Goal: Task Accomplishment & Management: Manage account settings

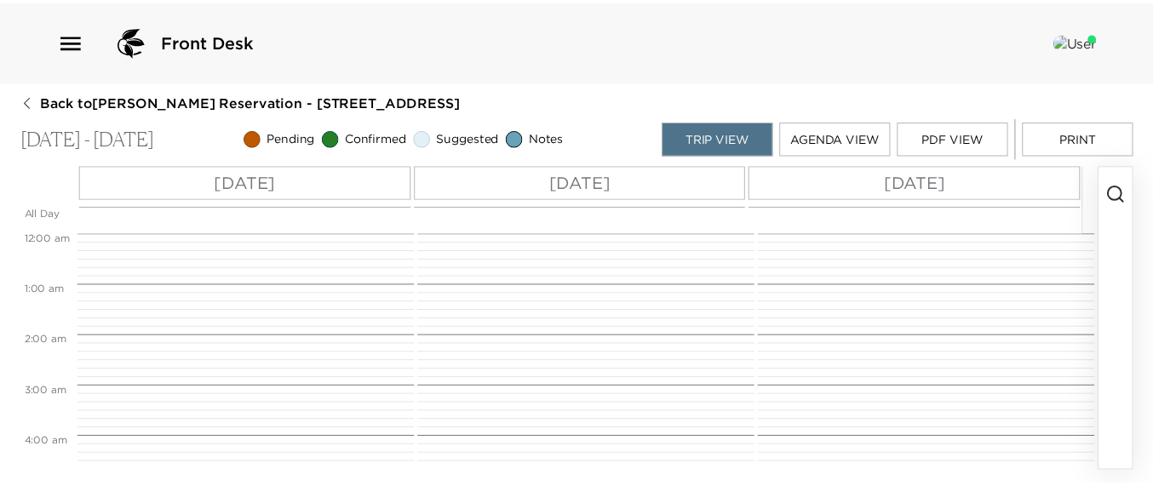
scroll to position [409, 0]
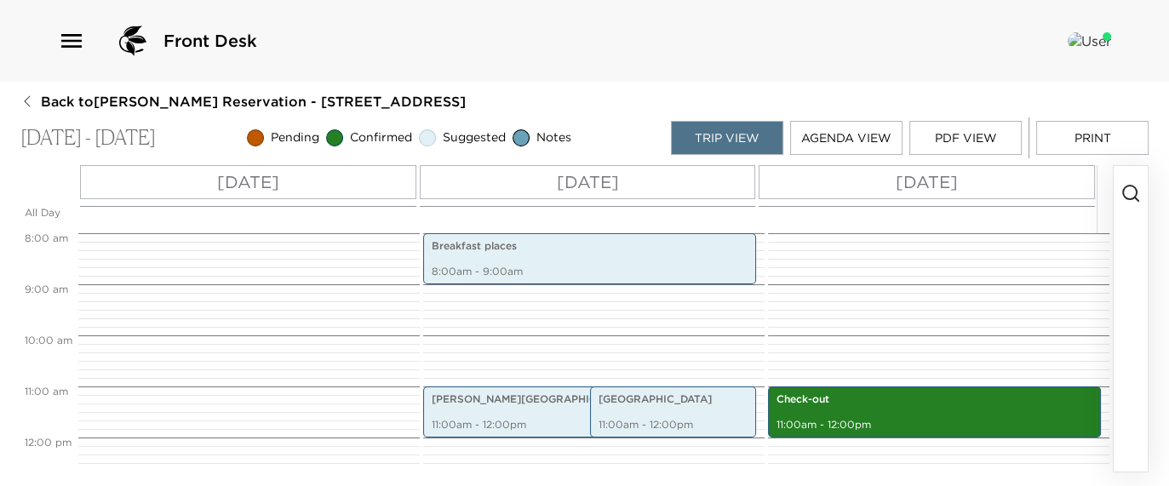
click at [82, 96] on span "Back to Brian McDonald Reservation - 502 13th Ave South Naples, FL" at bounding box center [253, 101] width 425 height 19
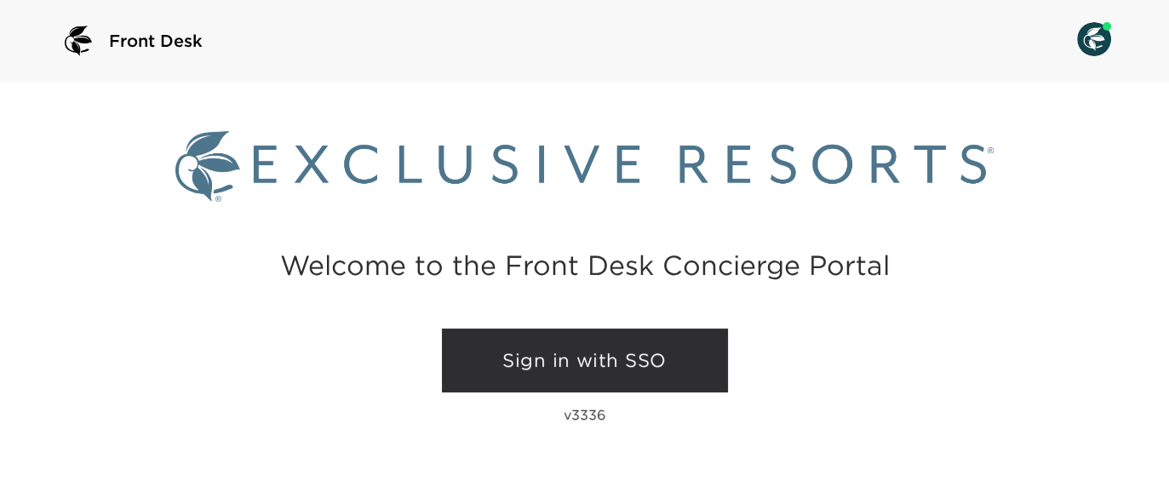
click at [596, 365] on link "Sign in with SSO" at bounding box center [585, 361] width 286 height 65
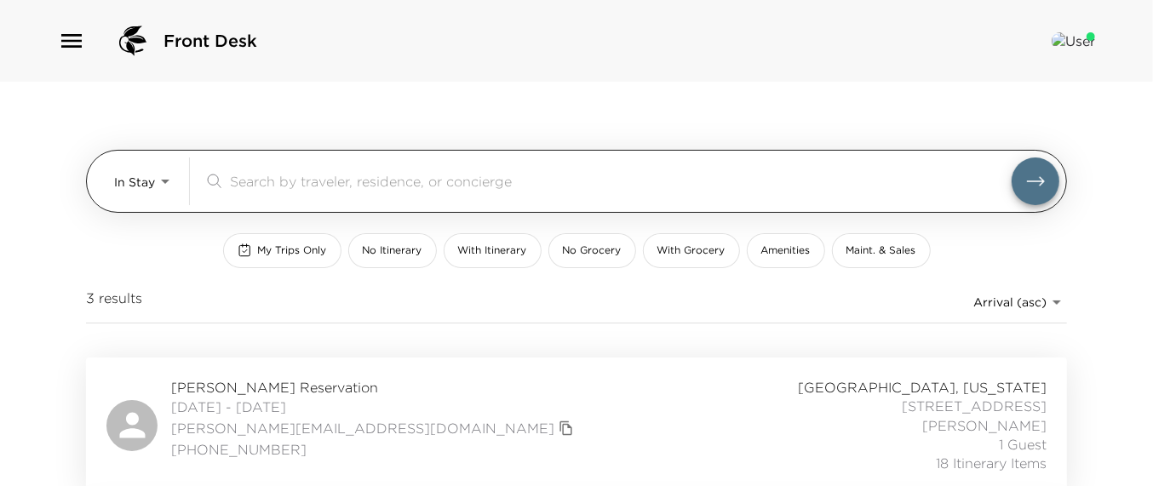
click at [366, 181] on input "search" at bounding box center [621, 181] width 782 height 20
click at [128, 179] on body "Front Desk In Stay In-Stay ​ My Trips Only No Itinerary With Itinerary No Groce…" at bounding box center [584, 243] width 1169 height 486
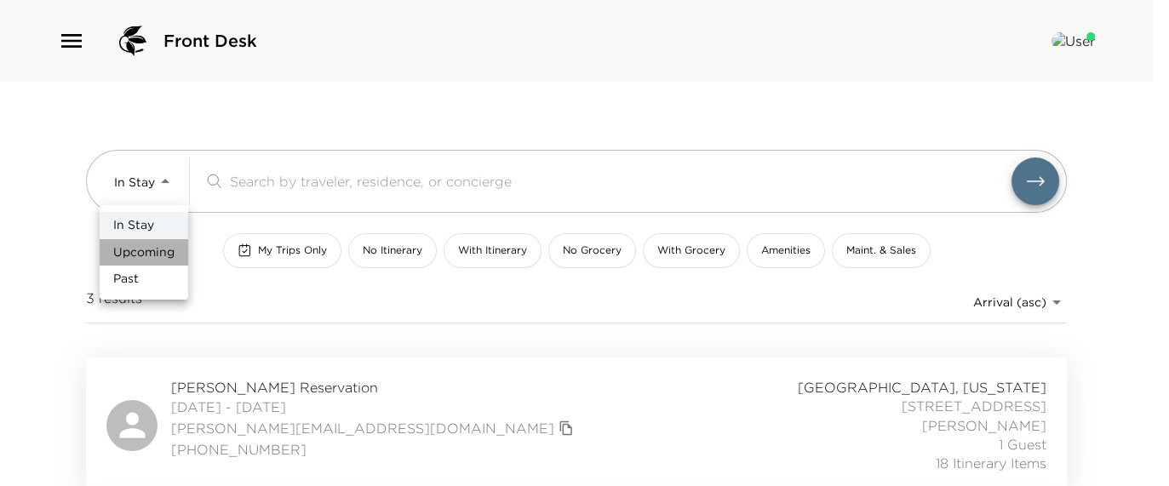
click at [138, 247] on span "Upcoming" at bounding box center [143, 252] width 61 height 17
type input "Upcoming"
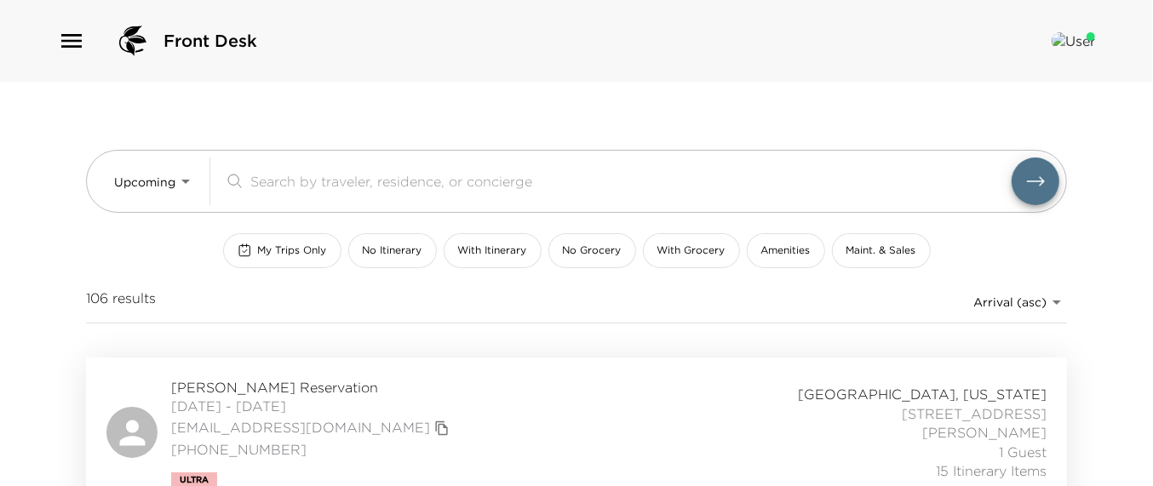
click at [248, 383] on span "Brent Crawford Reservation" at bounding box center [312, 387] width 283 height 19
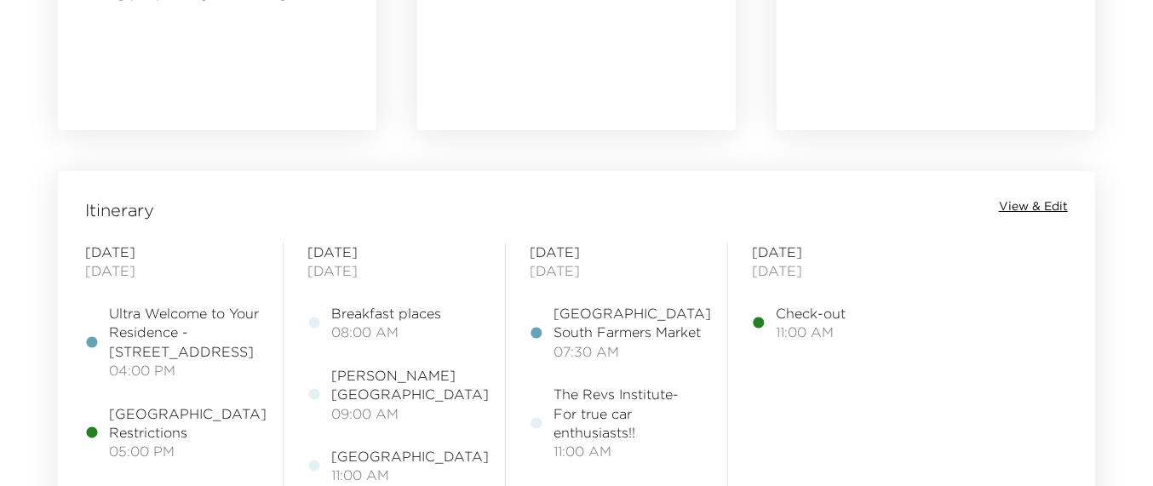
scroll to position [1300, 0]
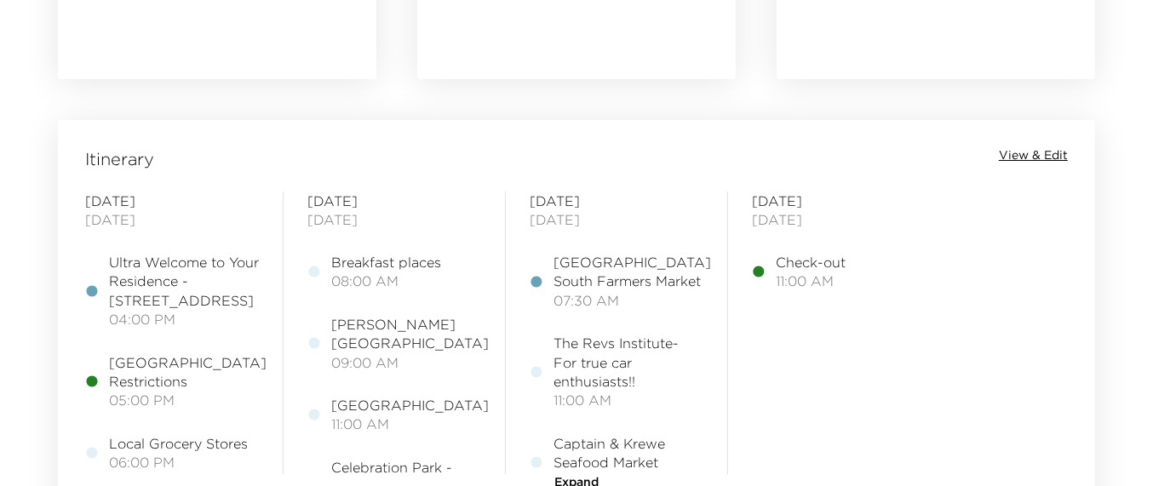
click at [1030, 162] on span "View & Edit" at bounding box center [1033, 155] width 69 height 17
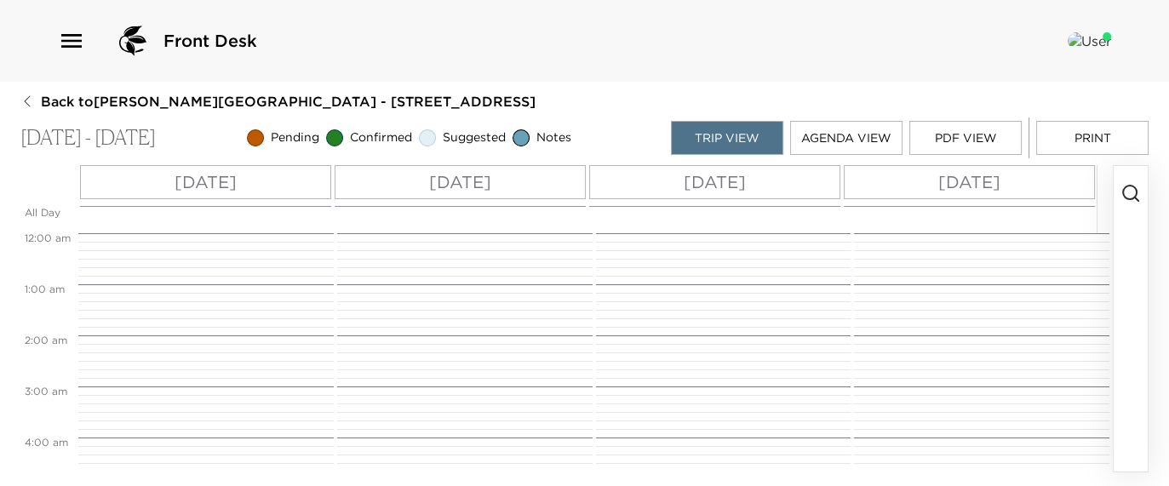
scroll to position [383, 0]
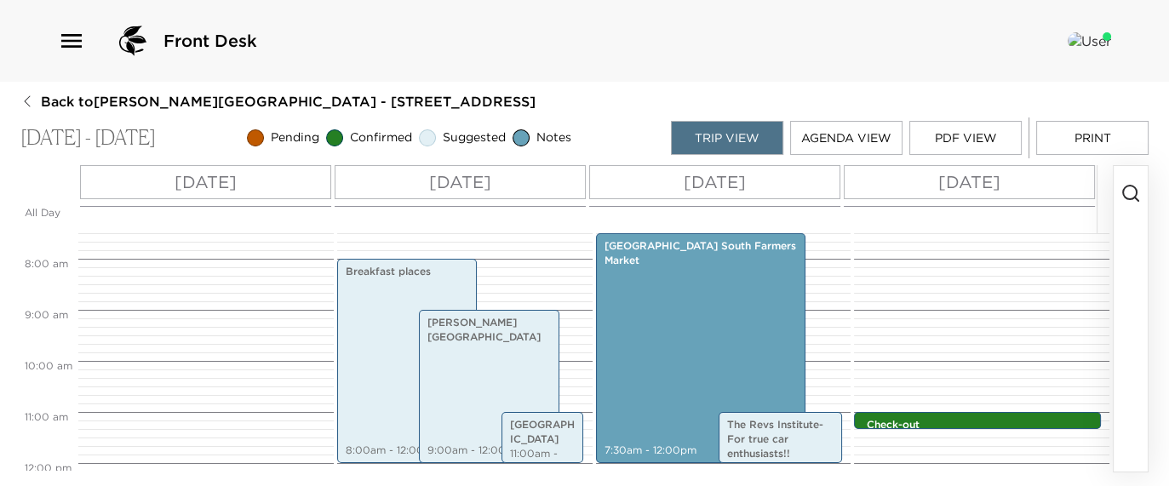
click at [1117, 315] on button "button" at bounding box center [1131, 319] width 34 height 306
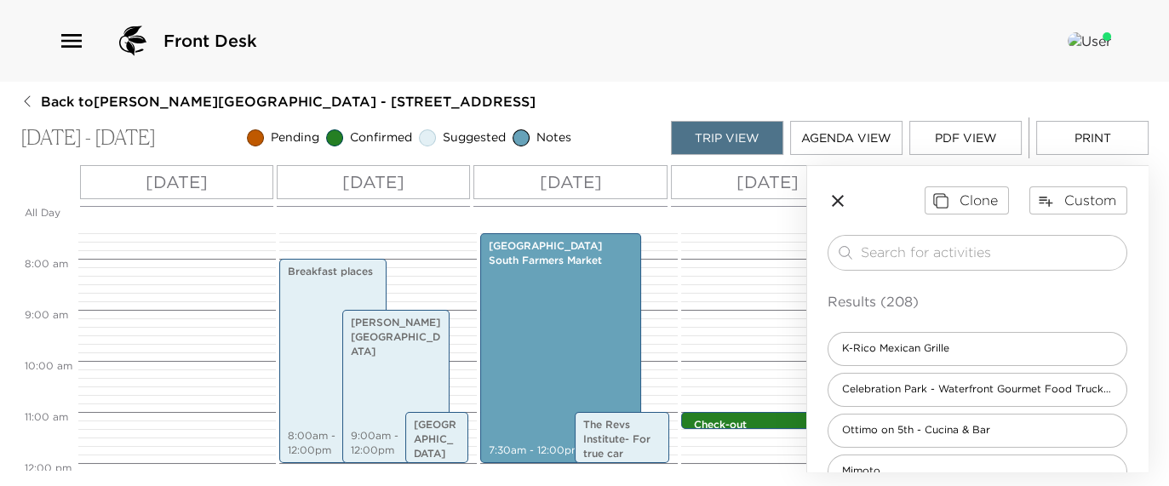
click at [840, 199] on icon "button" at bounding box center [838, 201] width 20 height 20
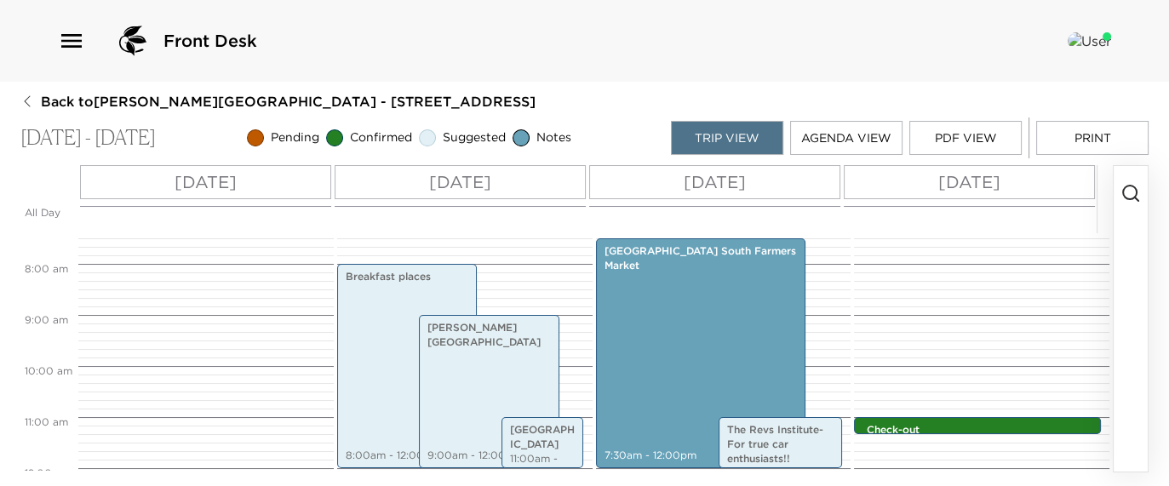
scroll to position [385, 0]
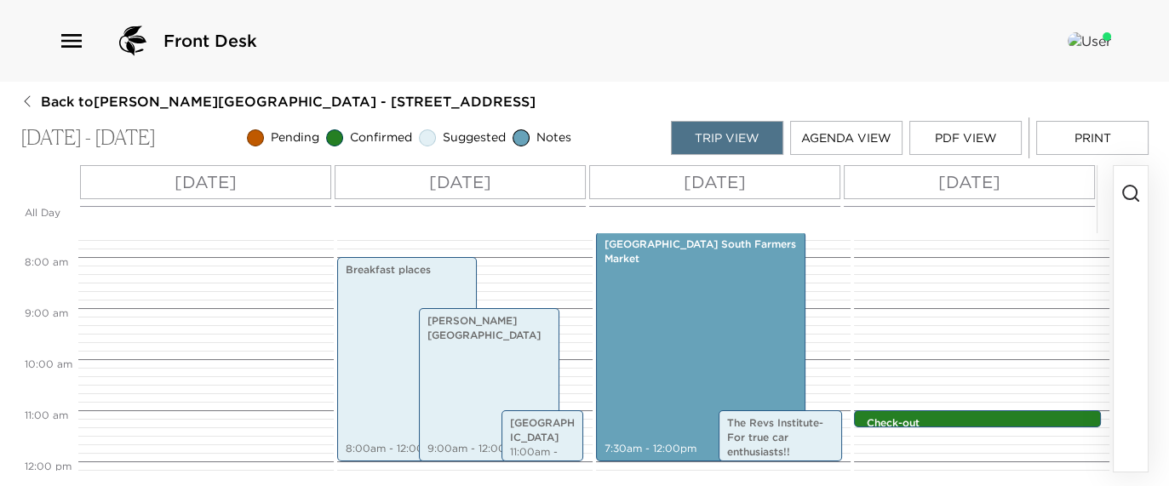
click at [737, 182] on p "Sat 10/04" at bounding box center [715, 182] width 62 height 26
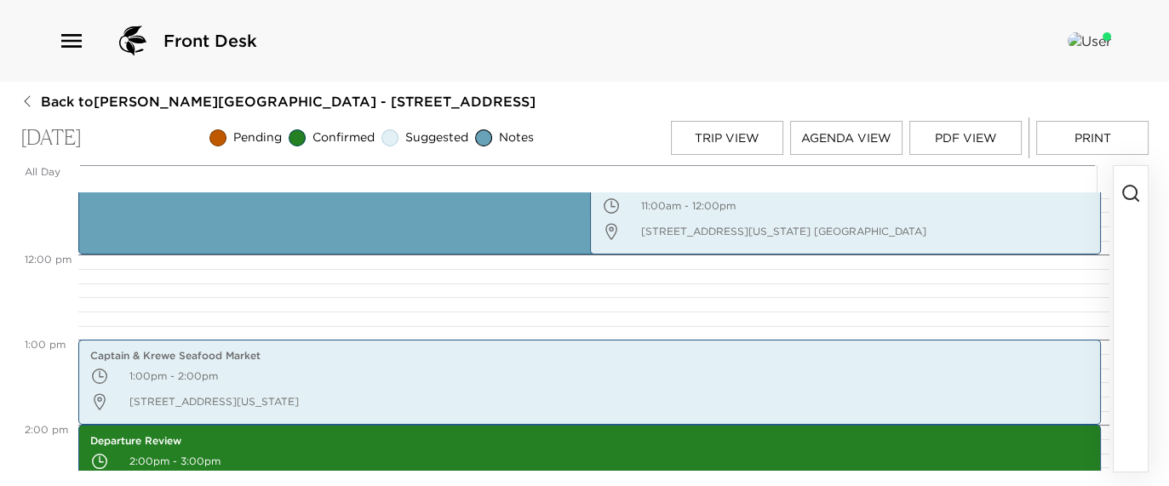
scroll to position [939, 0]
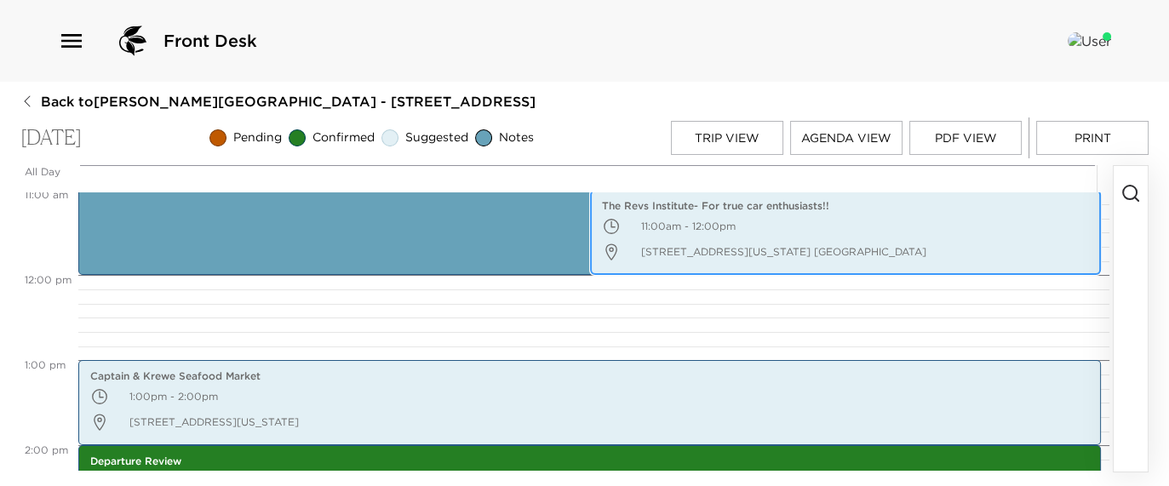
click at [863, 220] on p "11:00am - 12:00pm" at bounding box center [846, 227] width 488 height 26
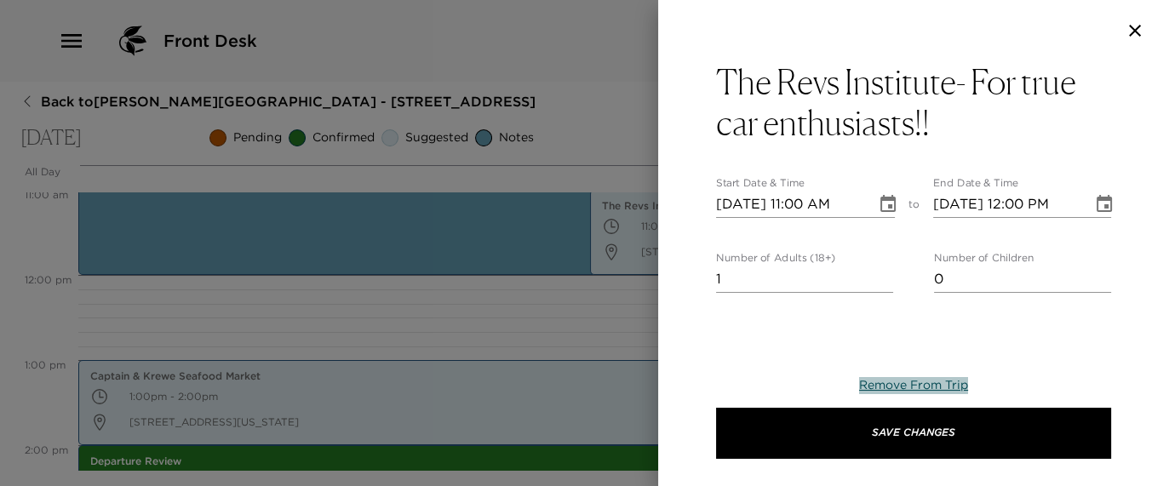
click at [886, 379] on span "Remove From Trip" at bounding box center [913, 384] width 109 height 15
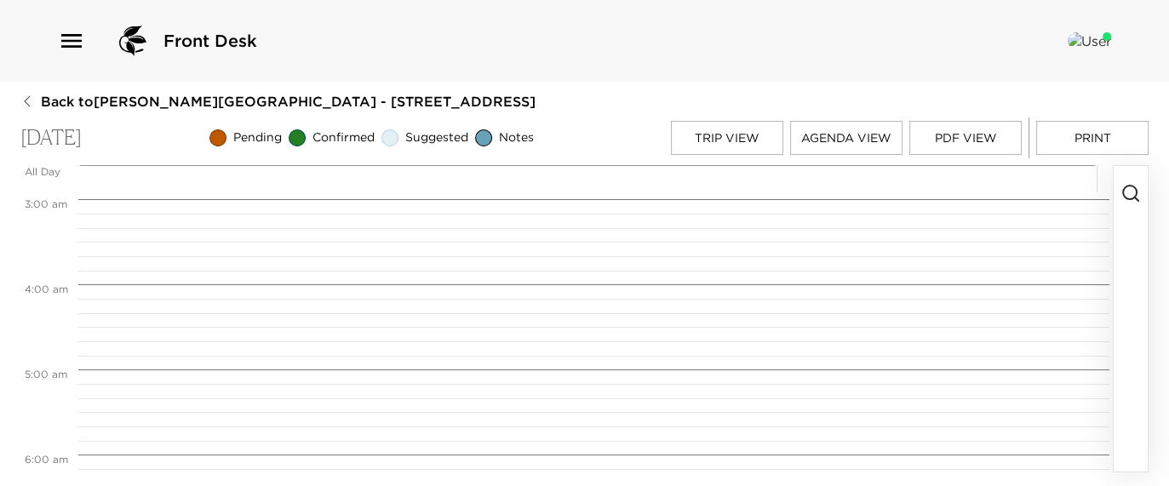
scroll to position [217, 0]
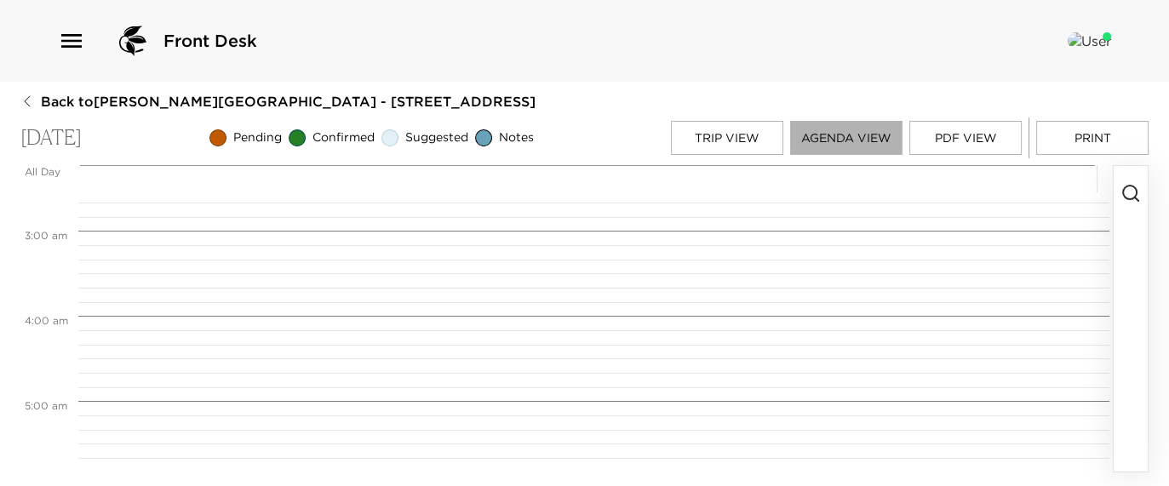
click at [827, 135] on button "Agenda View" at bounding box center [846, 138] width 112 height 34
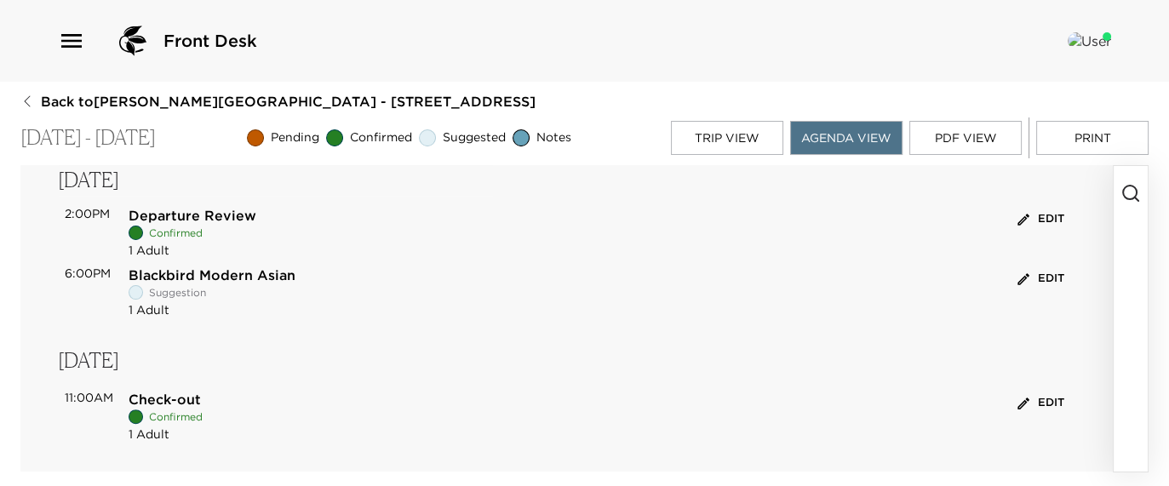
scroll to position [834, 0]
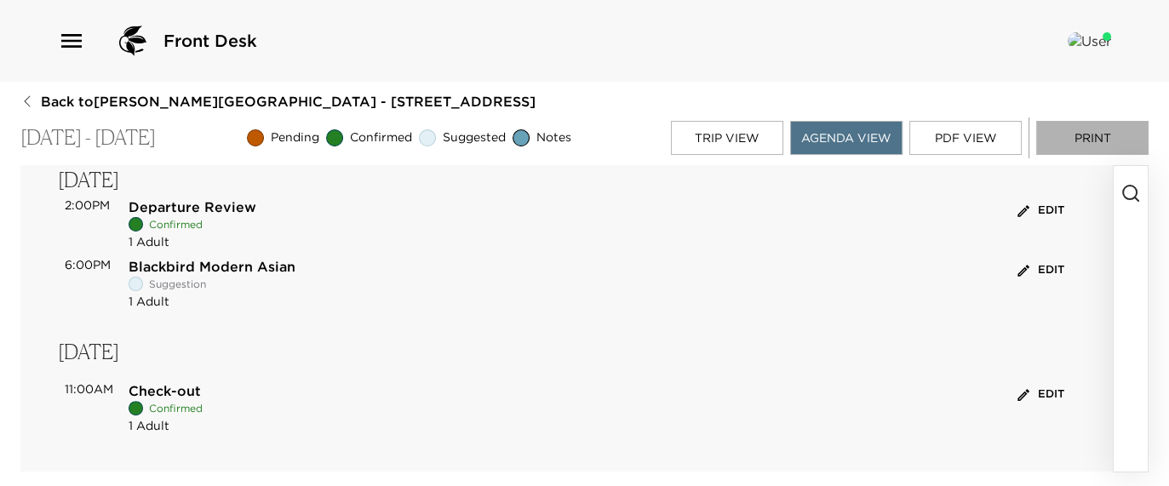
click at [1087, 137] on button "Print" at bounding box center [1092, 138] width 112 height 34
